Goal: Task Accomplishment & Management: Use online tool/utility

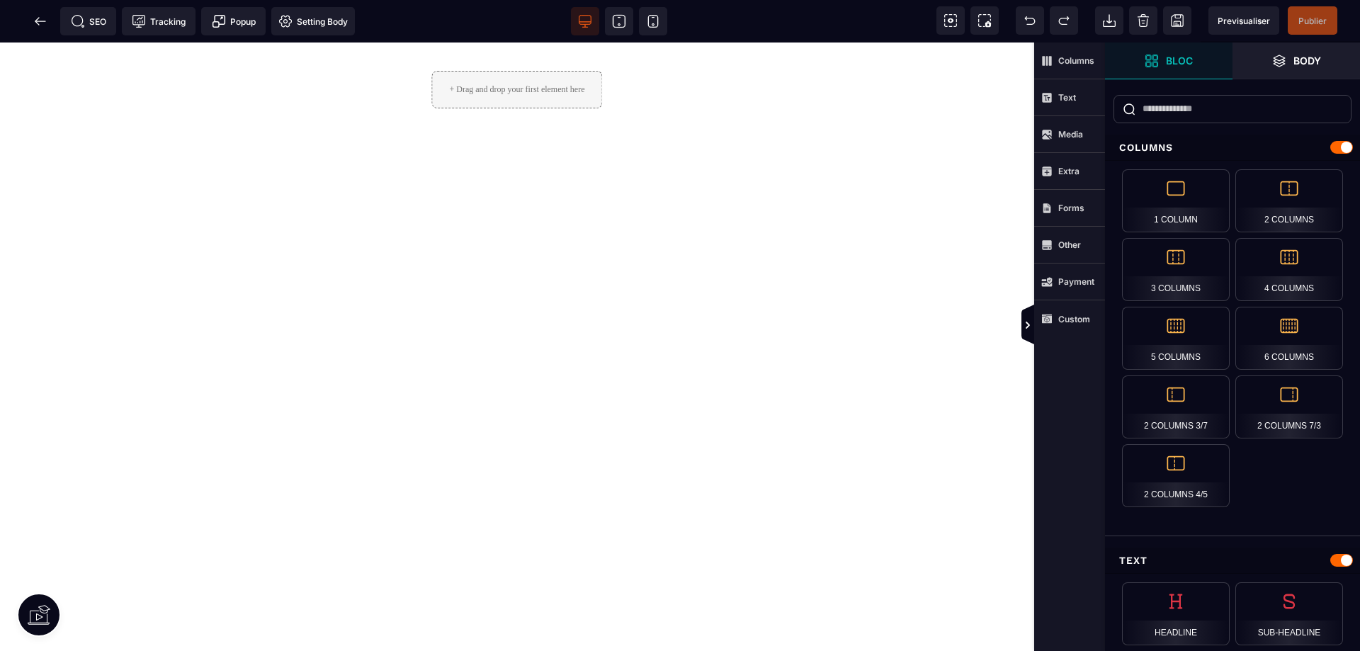
click at [1026, 329] on icon at bounding box center [1028, 325] width 4 height 7
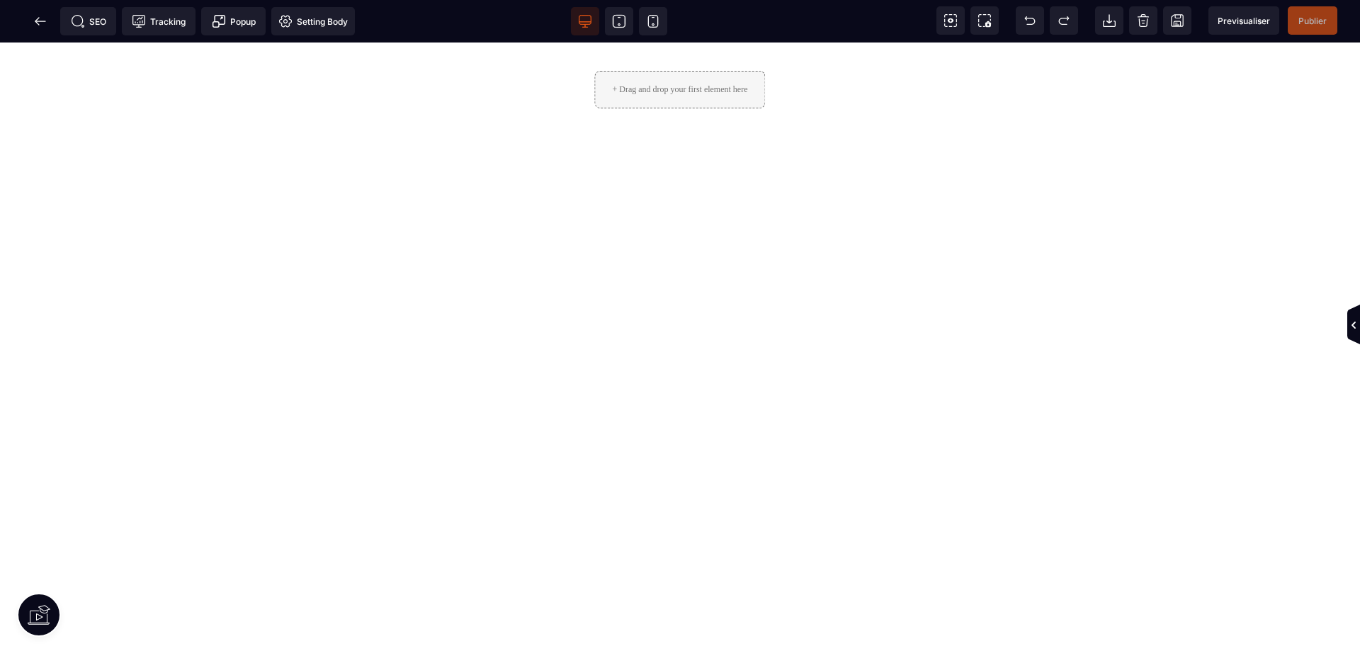
click at [1354, 329] on icon at bounding box center [1353, 325] width 11 height 11
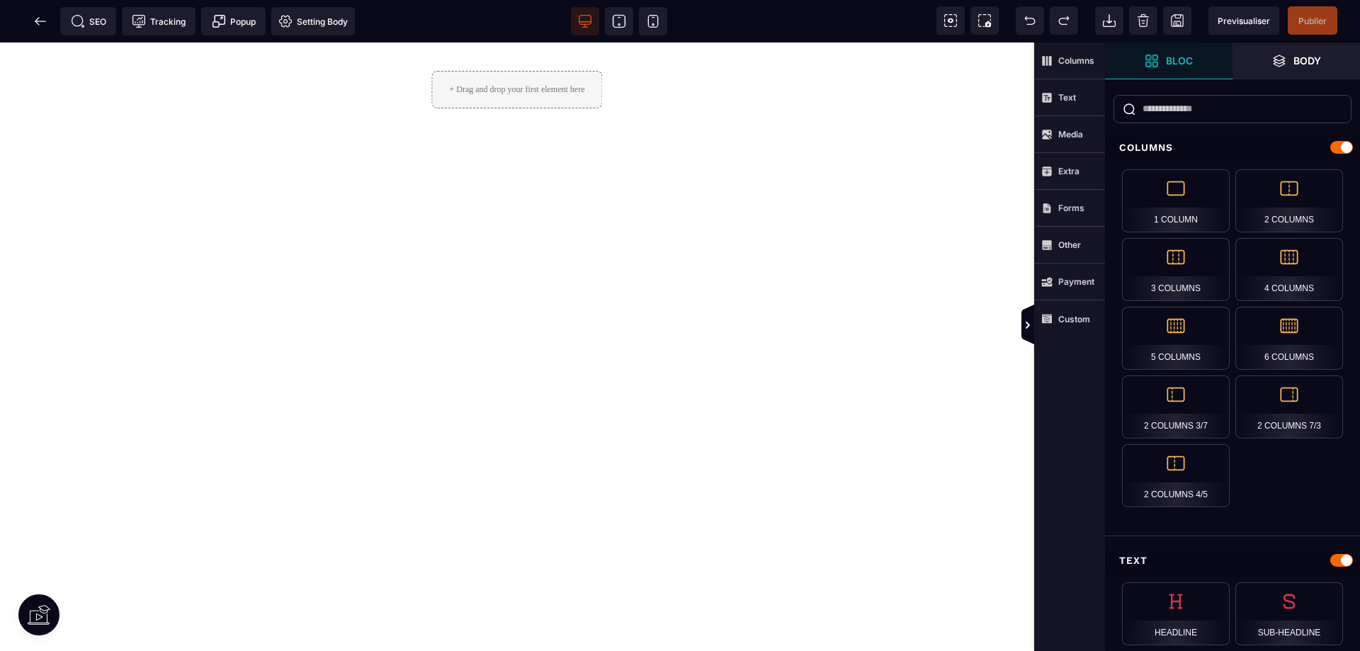
click at [1032, 21] on icon at bounding box center [1030, 20] width 14 height 14
click at [30, 21] on span at bounding box center [40, 21] width 28 height 28
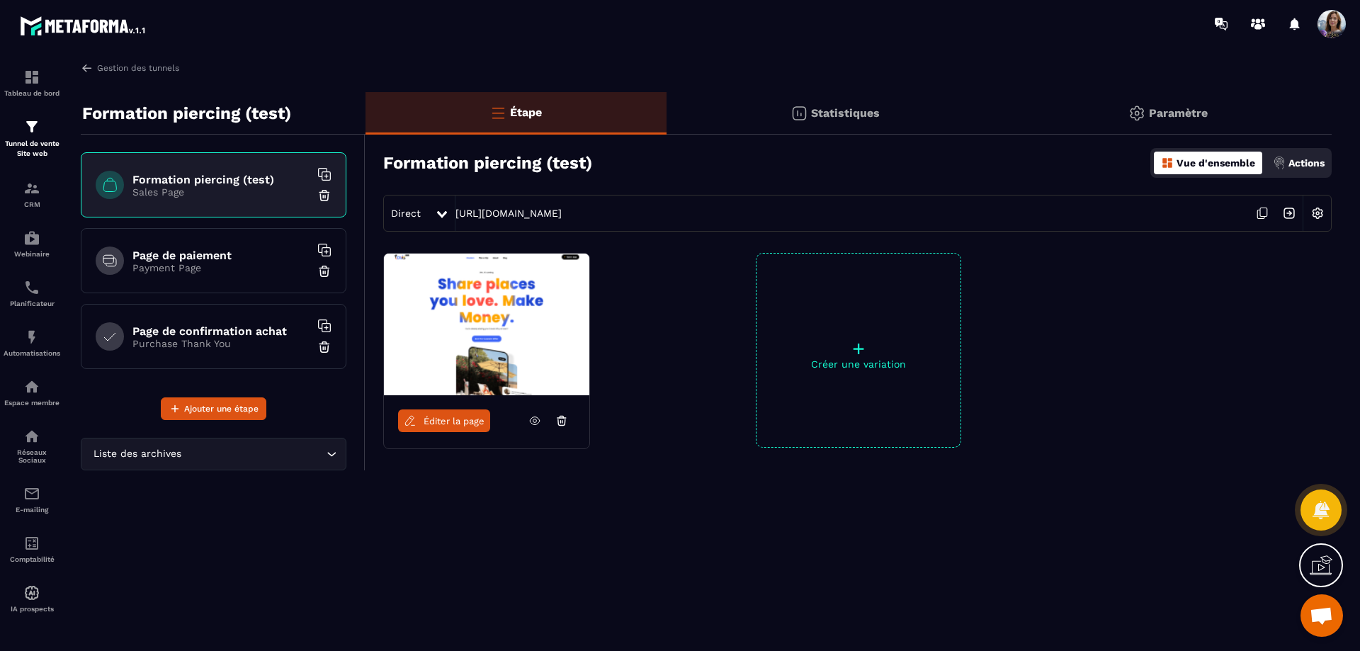
click at [530, 421] on icon at bounding box center [535, 421] width 10 height 8
click at [431, 432] on link "Éditer la page" at bounding box center [444, 421] width 92 height 23
